Goal: Task Accomplishment & Management: Use online tool/utility

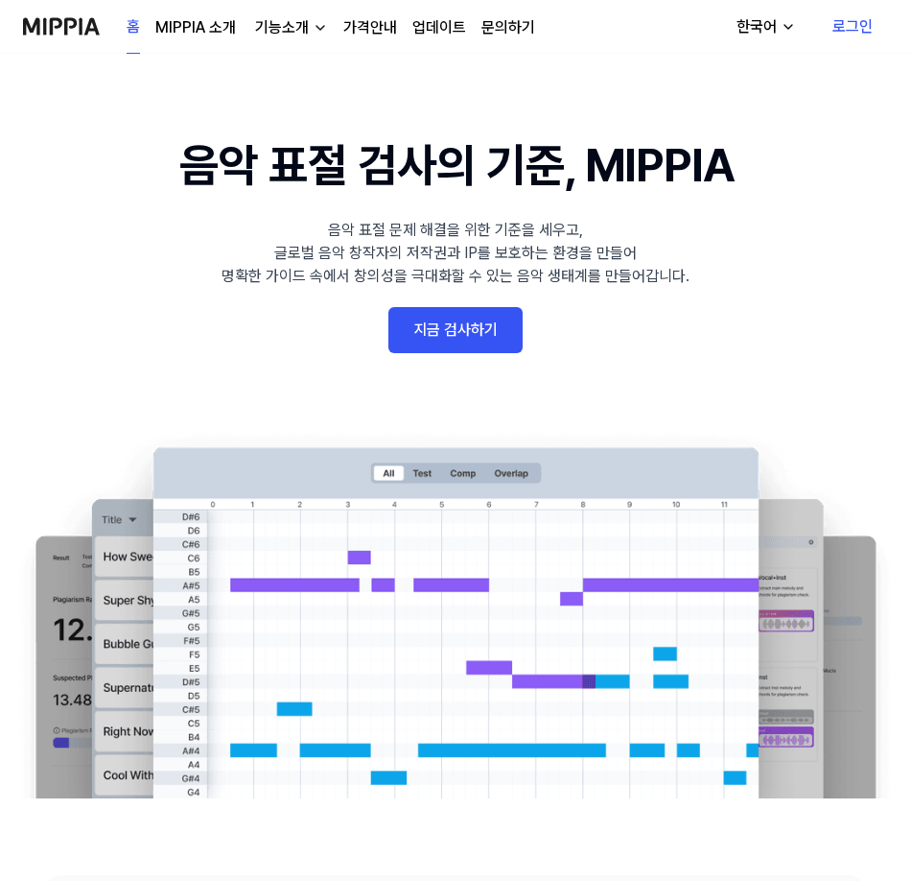
click at [455, 333] on link "지금 검사하기" at bounding box center [455, 330] width 134 height 46
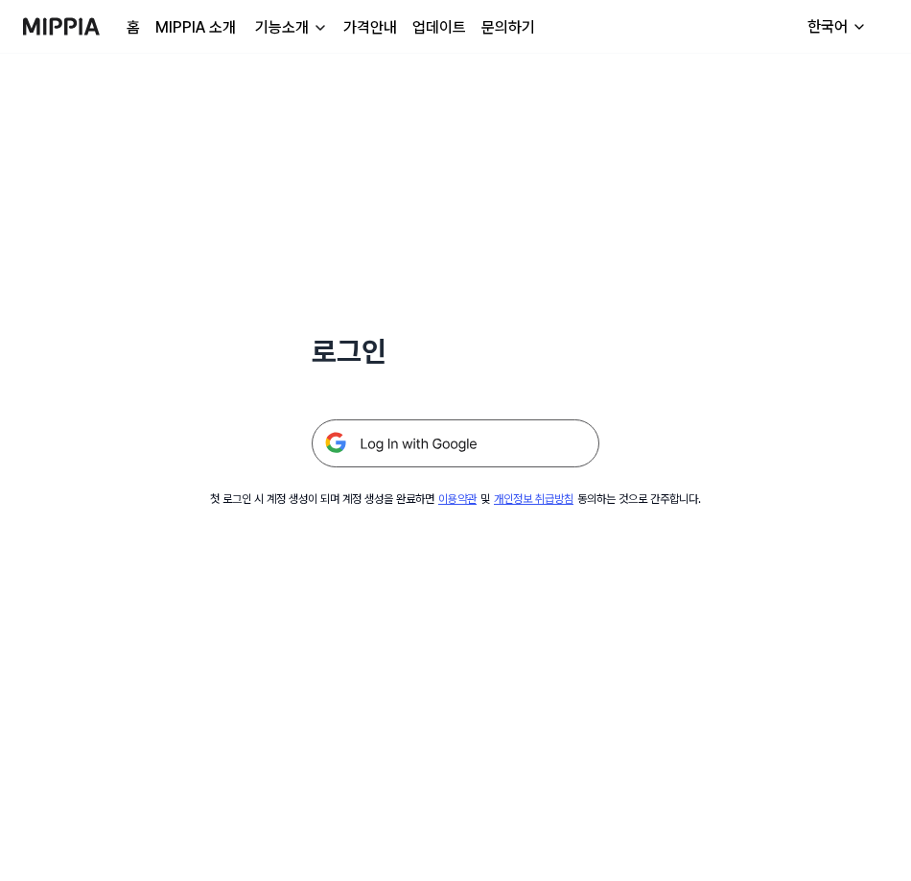
click at [504, 453] on img at bounding box center [456, 443] width 288 height 48
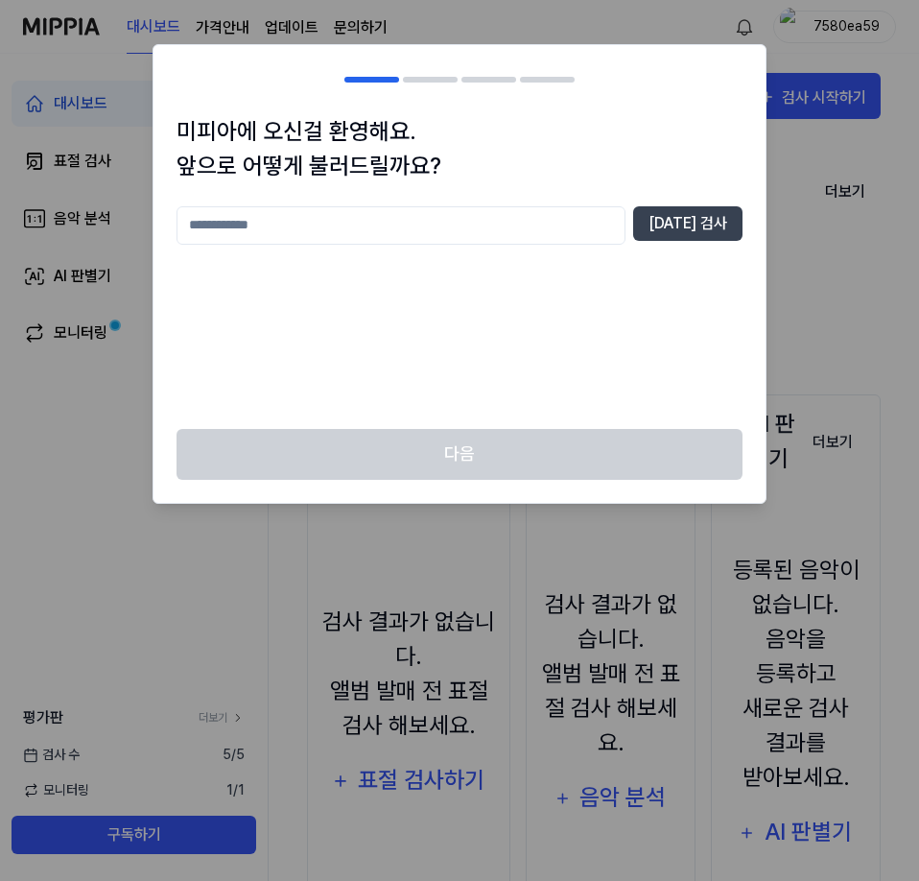
click at [285, 241] on input "text" at bounding box center [400, 225] width 449 height 38
click at [684, 232] on button "[DATE] 검사" at bounding box center [687, 223] width 109 height 35
click at [247, 221] on input "***" at bounding box center [400, 225] width 449 height 38
type input "****"
click at [700, 236] on button "[DATE] 검사" at bounding box center [687, 223] width 109 height 35
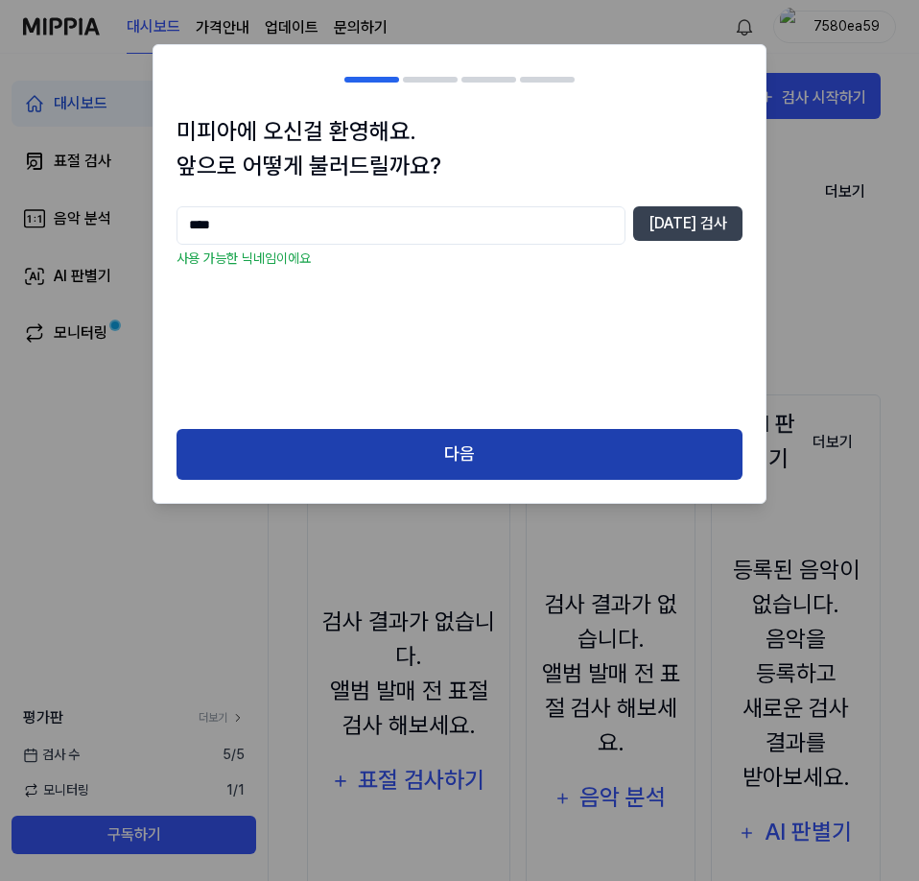
click at [380, 442] on button "다음" at bounding box center [459, 454] width 566 height 51
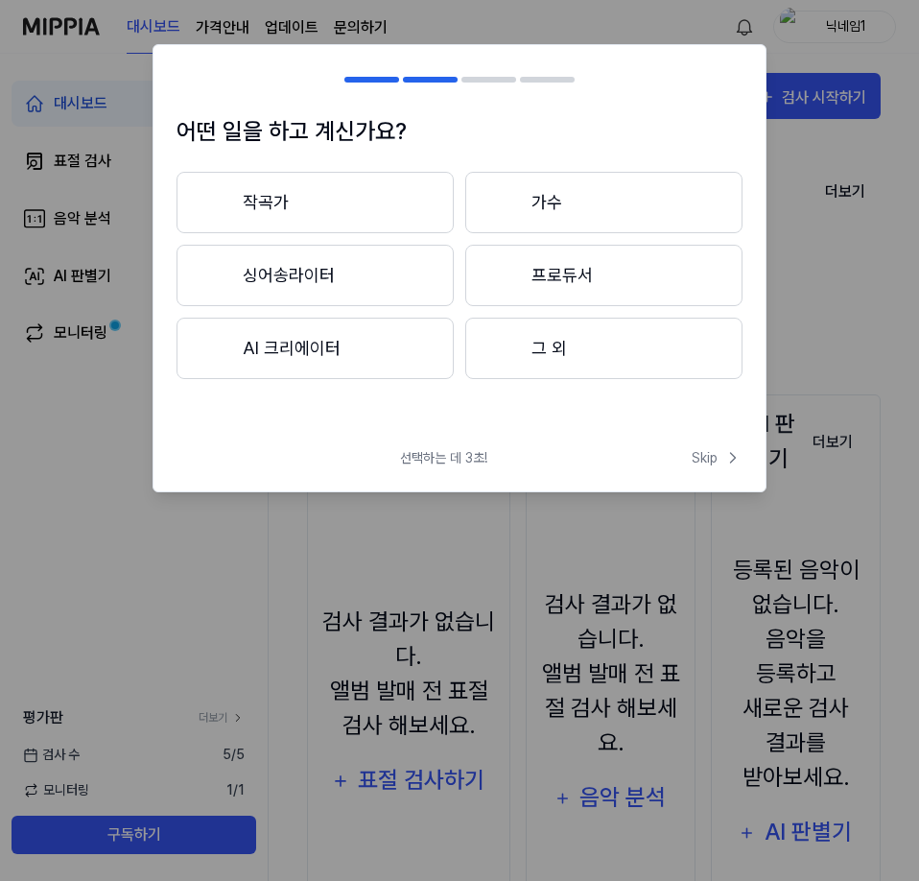
click at [388, 363] on button "AI 크리에이터" at bounding box center [314, 347] width 277 height 61
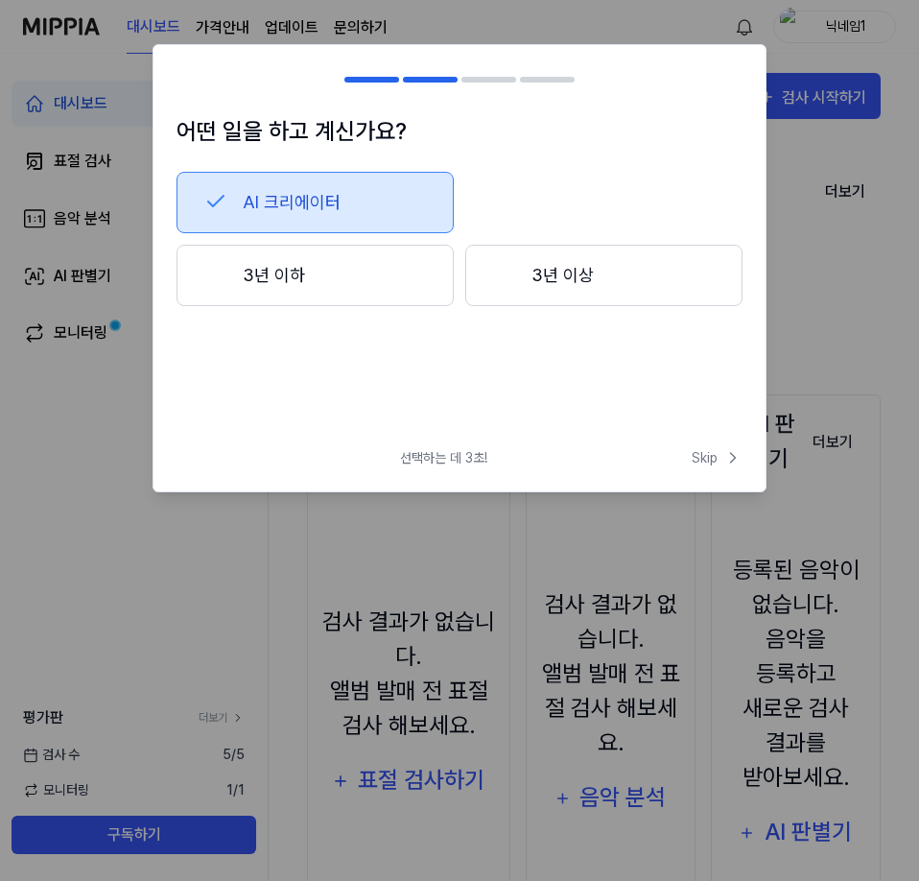
click at [327, 277] on button "3년 이하" at bounding box center [314, 275] width 277 height 61
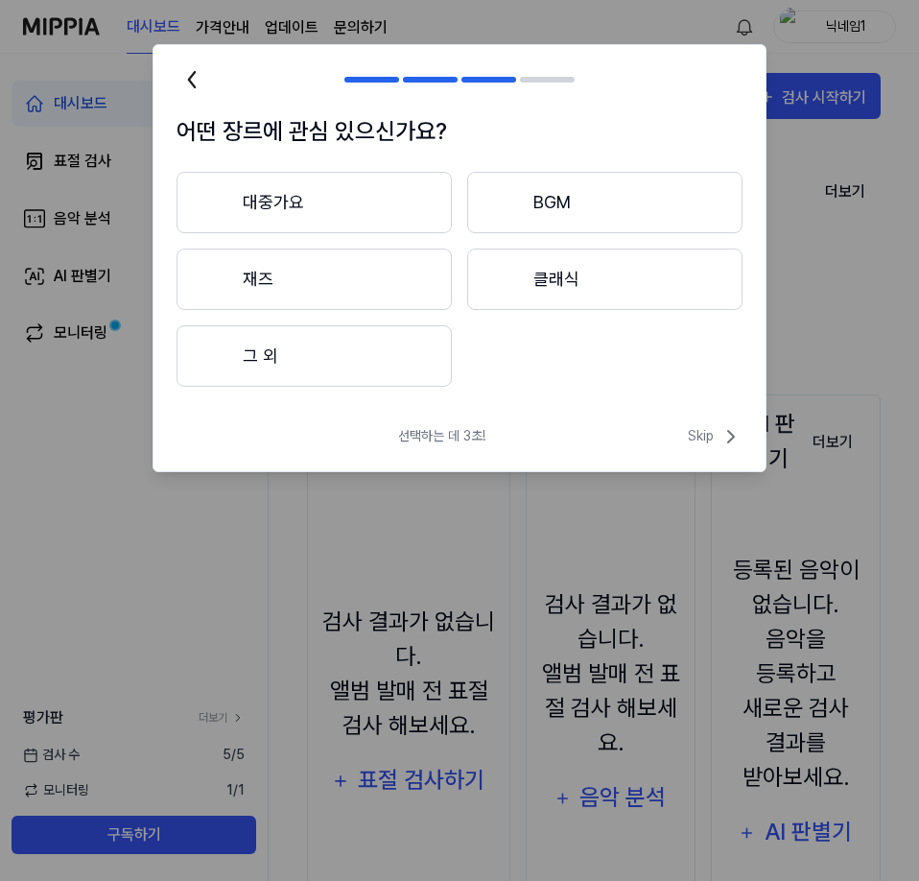
click at [384, 213] on button "대중가요" at bounding box center [313, 202] width 275 height 61
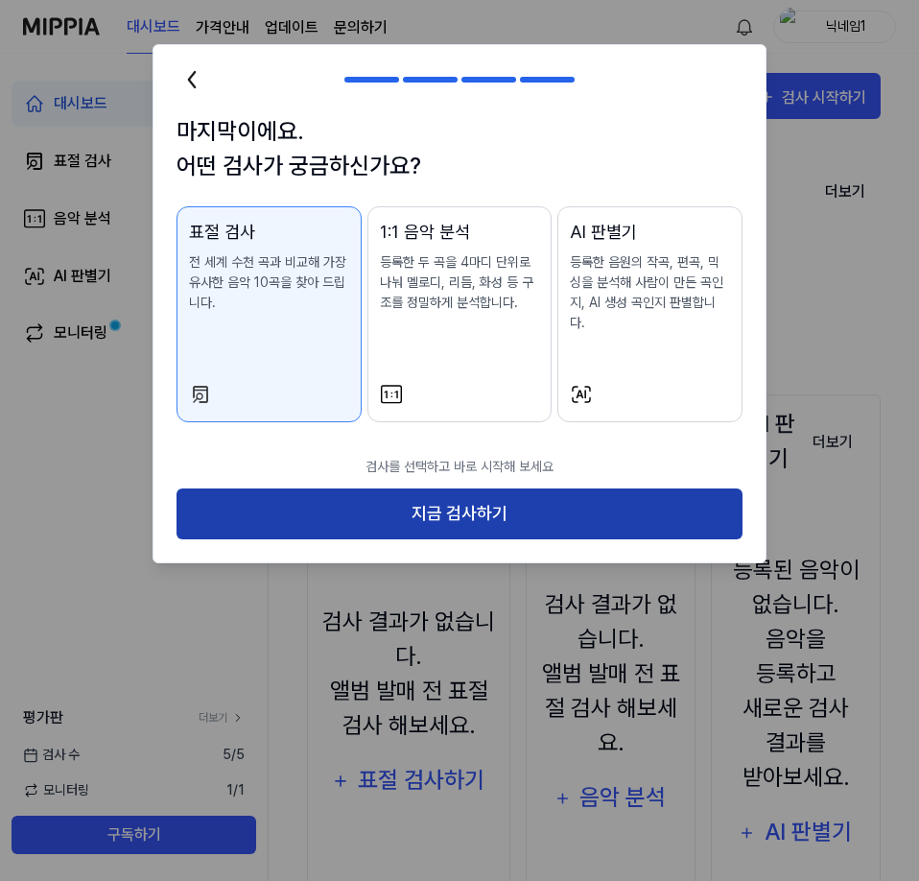
click at [528, 492] on button "지금 검사하기" at bounding box center [459, 513] width 566 height 51
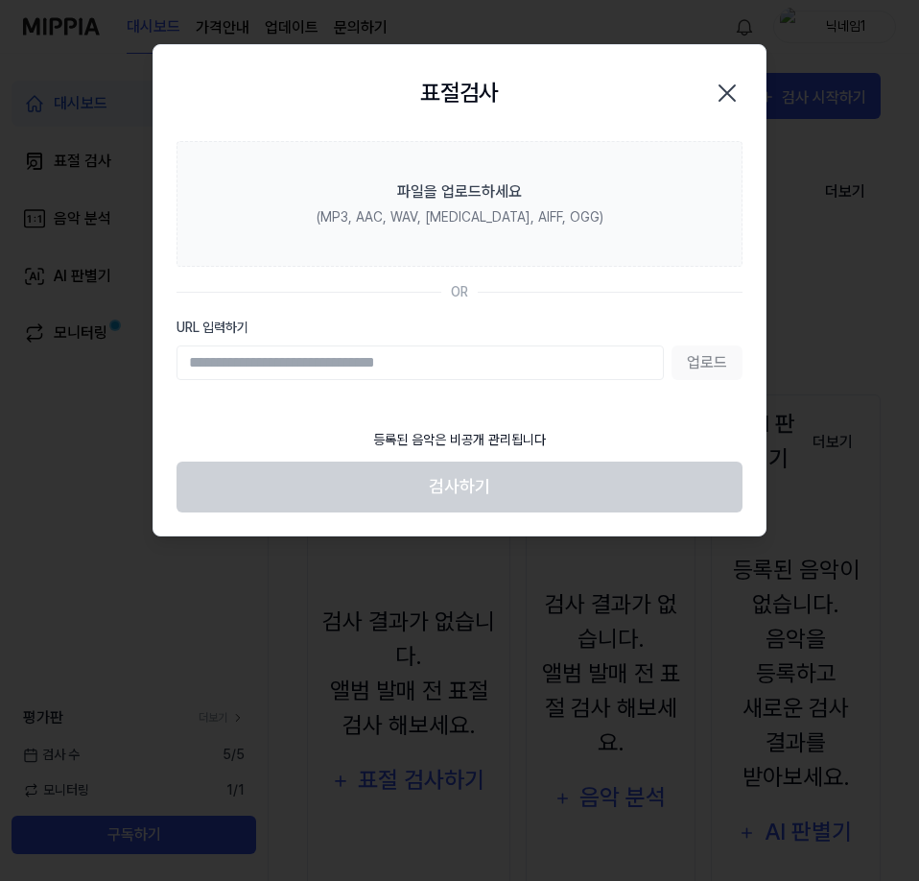
click at [738, 94] on icon "button" at bounding box center [727, 93] width 31 height 31
